Goal: Task Accomplishment & Management: Complete application form

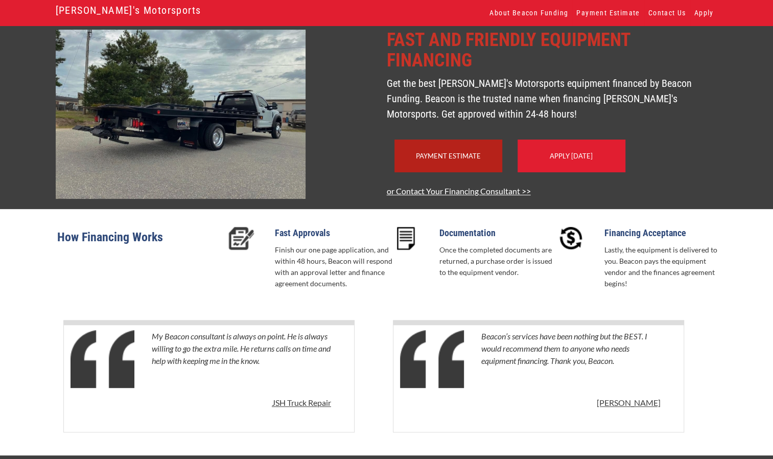
scroll to position [104, 0]
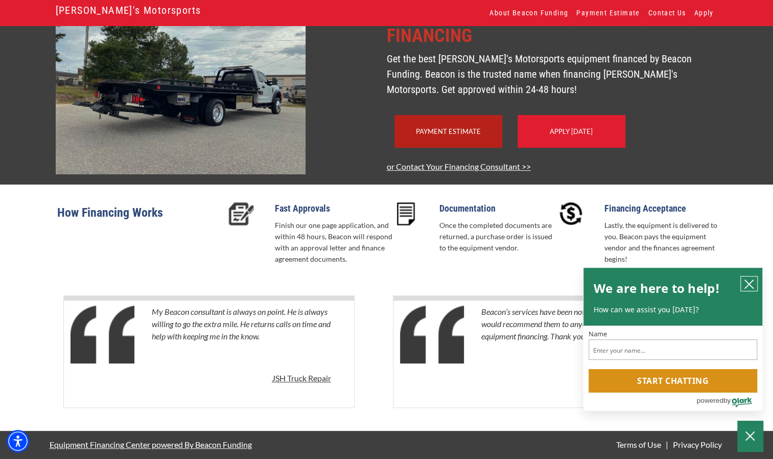
click at [749, 280] on icon "close chatbox" at bounding box center [749, 284] width 10 height 10
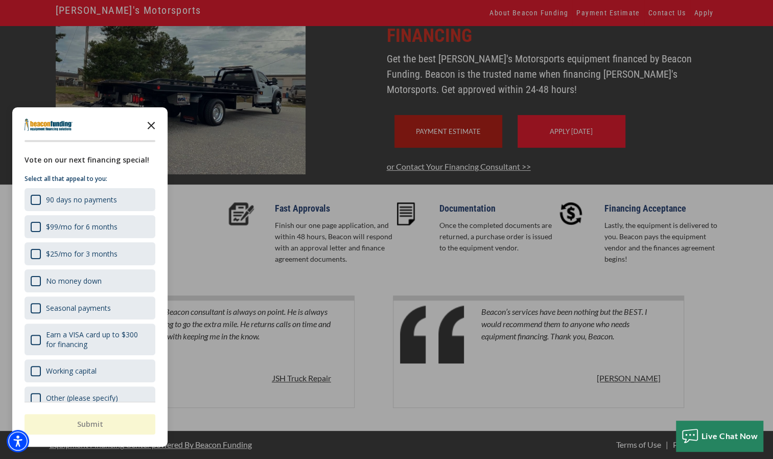
click at [153, 125] on icon "Close the survey" at bounding box center [151, 124] width 20 height 20
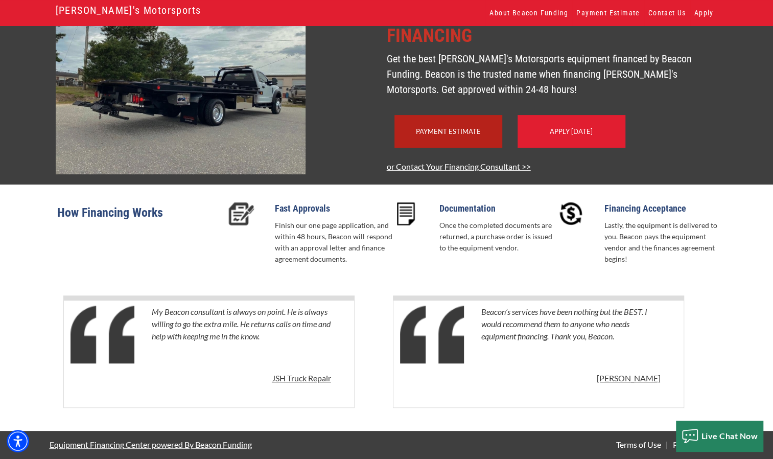
scroll to position [0, 0]
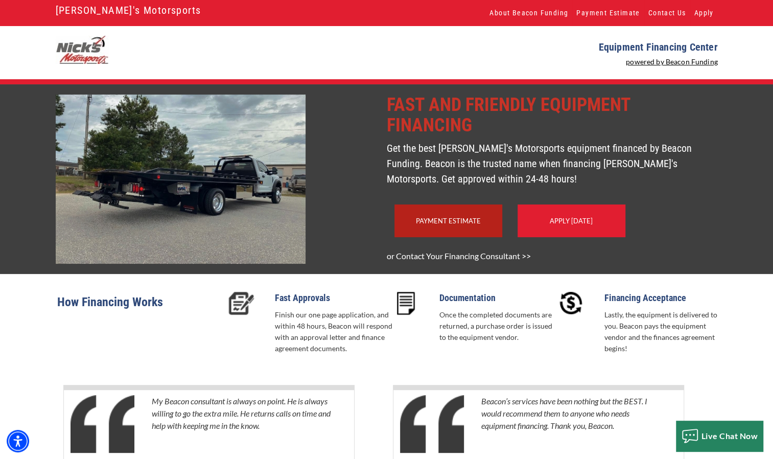
click at [481, 260] on link "or Contact Your Financing Consultant >>" at bounding box center [459, 256] width 144 height 10
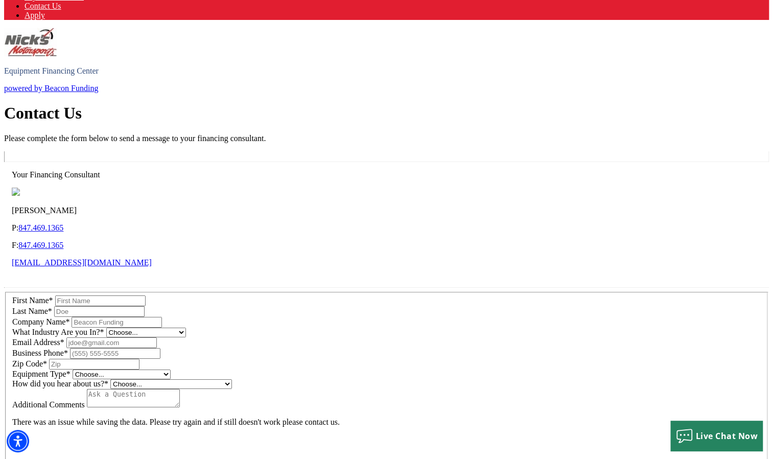
scroll to position [49, 0]
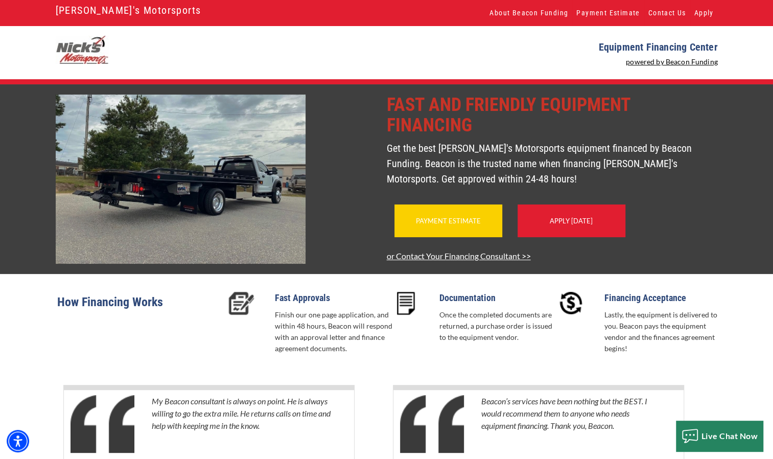
click at [472, 237] on div "Payment Estimate" at bounding box center [448, 220] width 108 height 33
click at [415, 233] on div "Payment Estimate" at bounding box center [448, 220] width 108 height 33
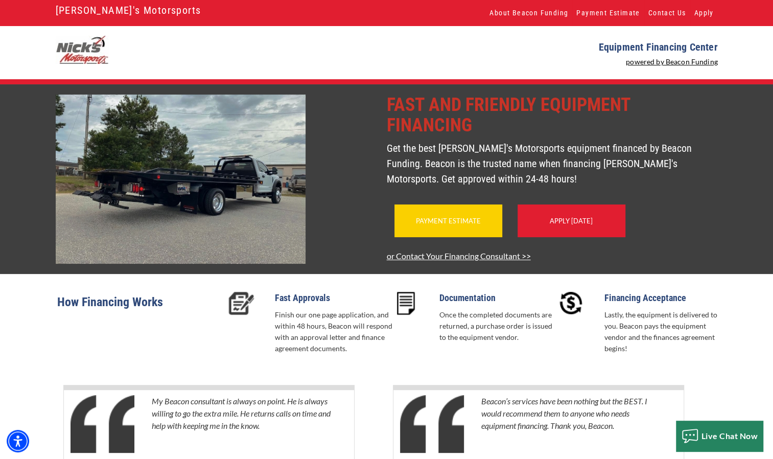
click at [415, 233] on div "Payment Estimate" at bounding box center [448, 220] width 108 height 33
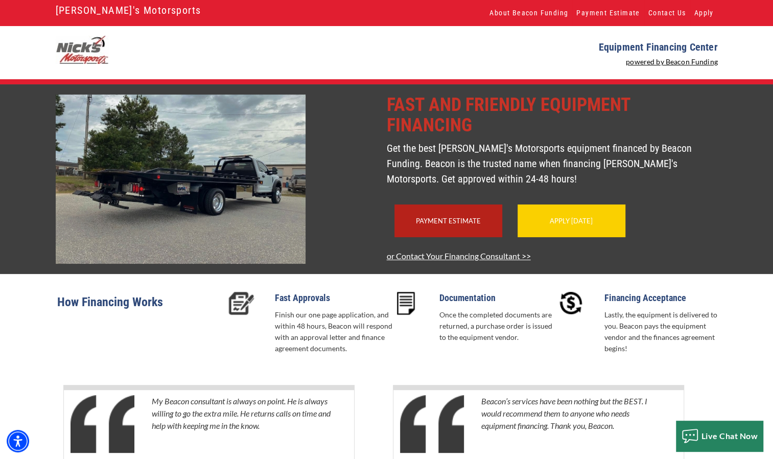
click at [578, 237] on div "Apply [DATE]" at bounding box center [571, 220] width 108 height 33
click at [559, 225] on link "Apply [DATE]" at bounding box center [571, 221] width 43 height 8
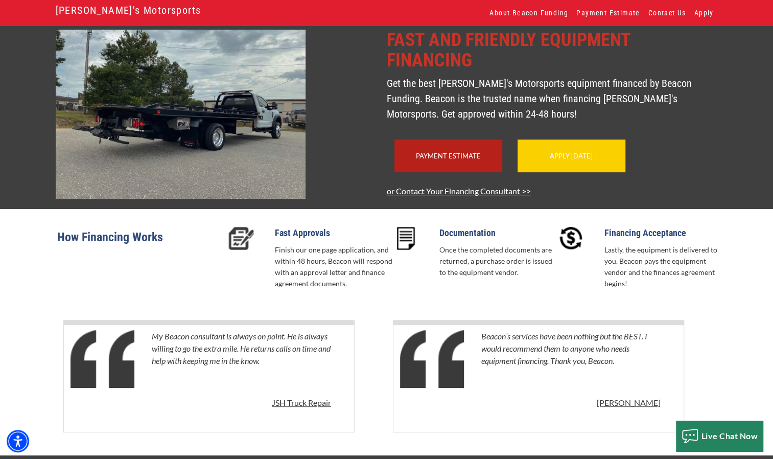
scroll to position [67, 0]
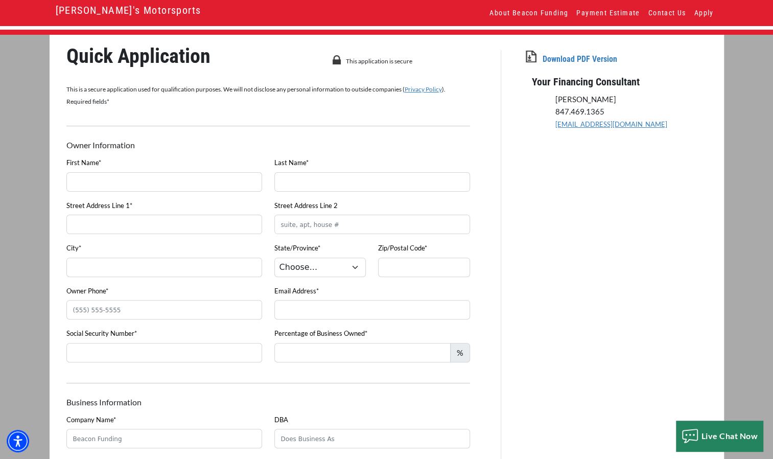
scroll to position [51, 0]
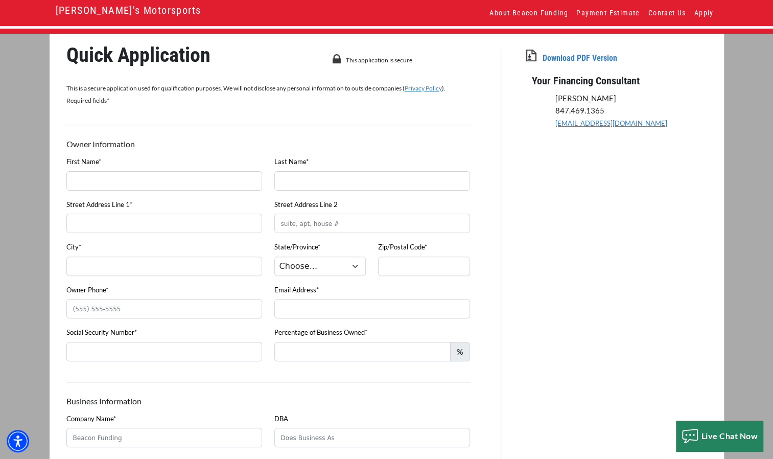
click at [554, 59] on link "Download PDF Version" at bounding box center [579, 58] width 75 height 10
